Goal: Task Accomplishment & Management: Use online tool/utility

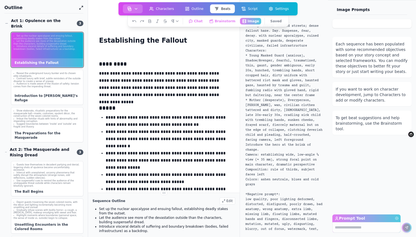
click at [130, 10] on img "button" at bounding box center [129, 9] width 4 height 4
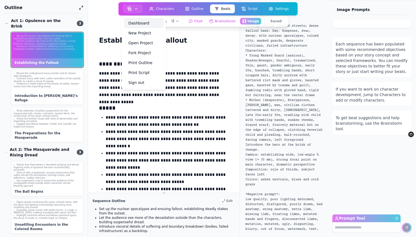
click at [130, 25] on link "Dashboard" at bounding box center [144, 23] width 40 height 10
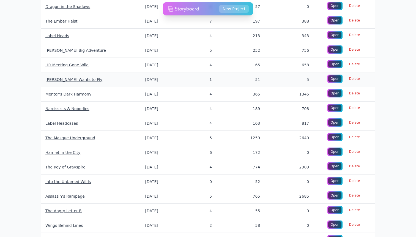
scroll to position [120, 0]
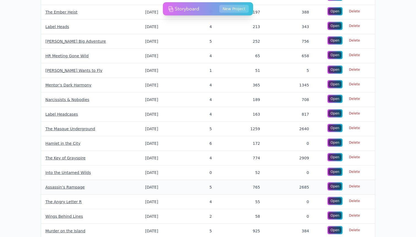
click at [65, 188] on link "Assassin’s Rampage" at bounding box center [64, 187] width 39 height 4
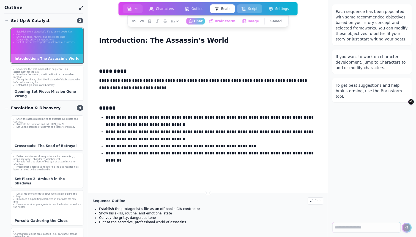
click at [249, 9] on button "Script" at bounding box center [249, 8] width 25 height 9
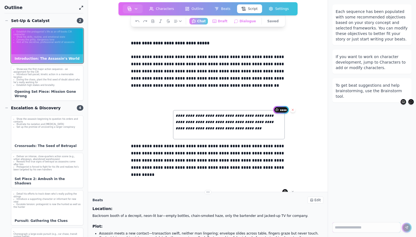
click at [293, 110] on icon at bounding box center [292, 109] width 3 height 3
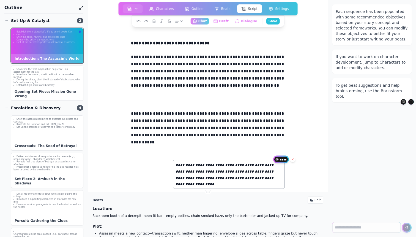
click at [293, 158] on icon at bounding box center [292, 159] width 3 height 3
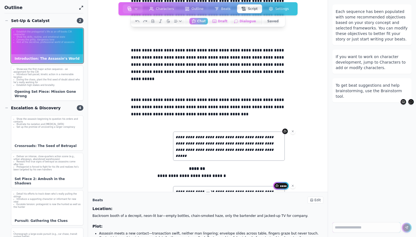
scroll to position [61, 0]
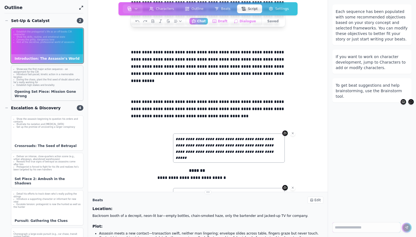
click at [44, 83] on div "Showcase the first major action sequence – an assignment for the CIA Introduce …" at bounding box center [47, 77] width 72 height 23
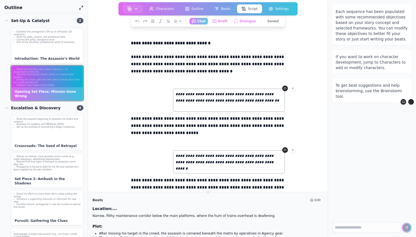
scroll to position [0, 0]
click at [294, 87] on icon at bounding box center [292, 88] width 3 height 3
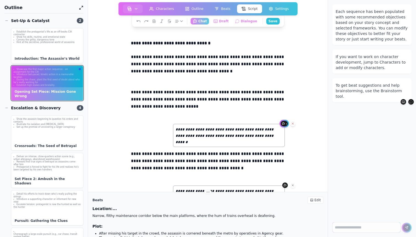
click at [294, 121] on span at bounding box center [292, 123] width 5 height 5
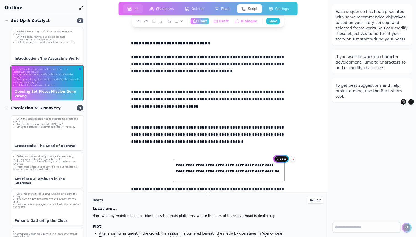
click at [293, 159] on icon at bounding box center [292, 158] width 3 height 3
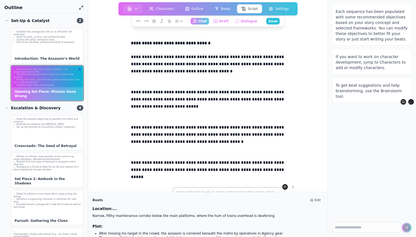
scroll to position [20, 0]
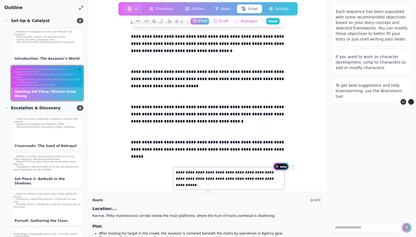
click at [293, 166] on icon at bounding box center [293, 167] width 2 height 2
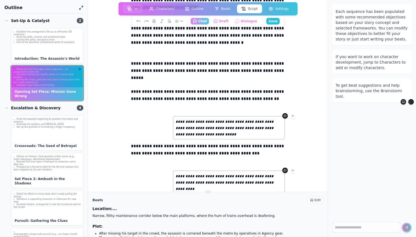
scroll to position [162, 0]
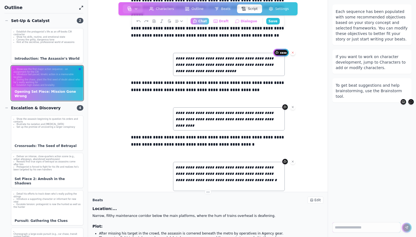
click at [292, 53] on icon at bounding box center [292, 52] width 3 height 3
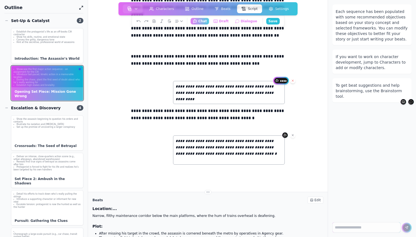
click at [292, 82] on icon at bounding box center [292, 80] width 3 height 3
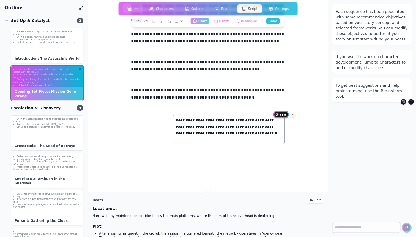
click at [294, 114] on span at bounding box center [292, 114] width 5 height 5
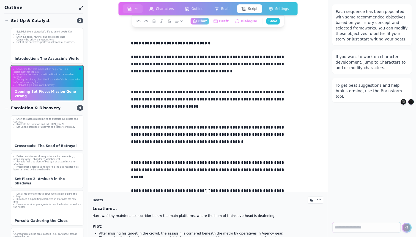
scroll to position [0, 0]
click at [201, 68] on p "**********" at bounding box center [208, 67] width 154 height 29
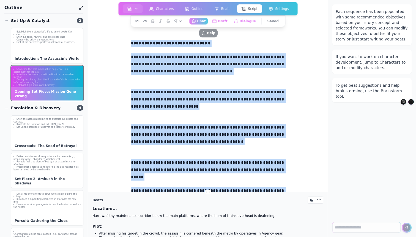
copy div "**********"
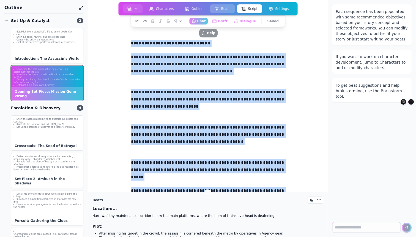
click at [224, 9] on button "Beats" at bounding box center [222, 8] width 25 height 9
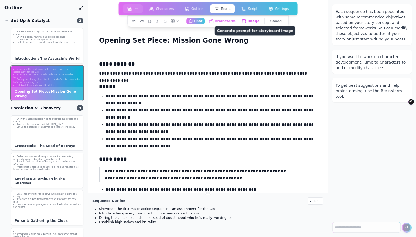
click at [253, 22] on button "Image Generate prompt for storyboard image" at bounding box center [250, 21] width 23 height 7
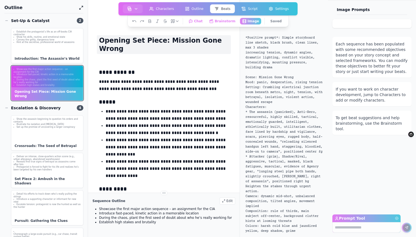
click at [192, 40] on h1 "Opening Set Piece: Mission Gone Wrong" at bounding box center [164, 44] width 134 height 19
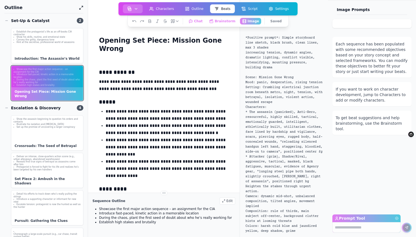
click at [131, 8] on img "button" at bounding box center [129, 9] width 4 height 4
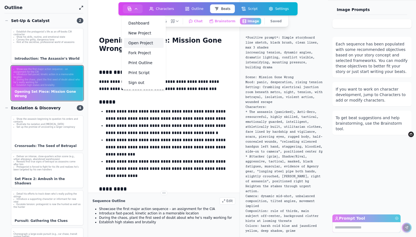
click at [133, 41] on link "Open Project" at bounding box center [144, 43] width 40 height 10
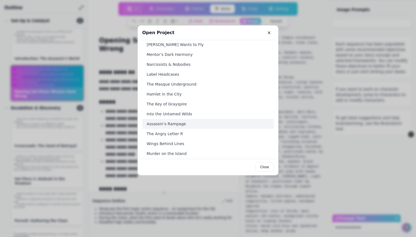
scroll to position [105, 0]
click at [269, 34] on icon "Close" at bounding box center [269, 33] width 4 height 4
